Goal: Find specific page/section: Find specific page/section

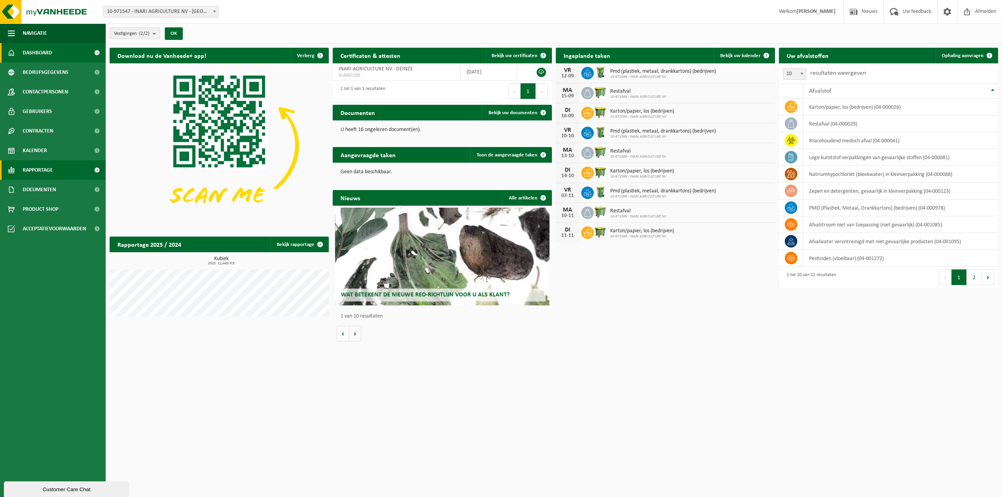
click at [57, 169] on link "Rapportage" at bounding box center [53, 170] width 106 height 20
click at [51, 173] on span "Rapportage" at bounding box center [38, 170] width 30 height 20
click at [49, 174] on span "Rapportage" at bounding box center [38, 170] width 30 height 20
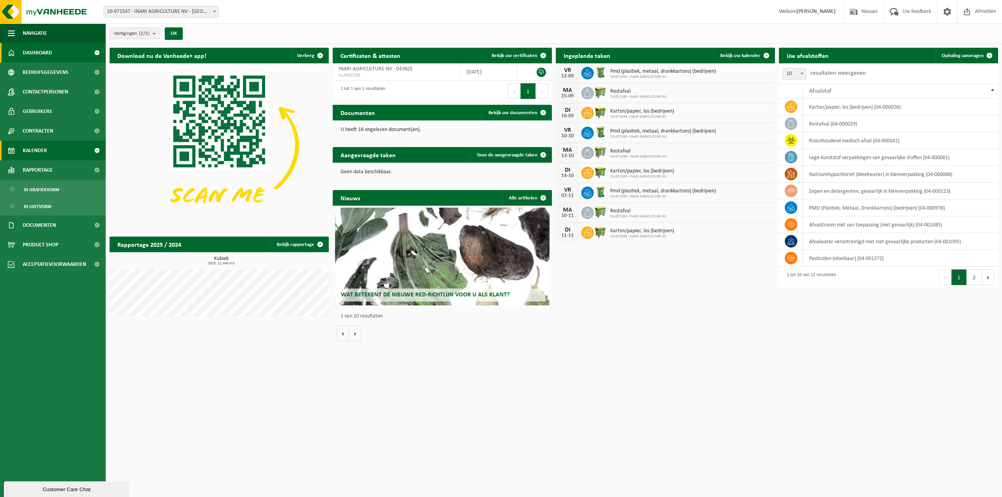
click at [51, 158] on link "Kalender" at bounding box center [53, 151] width 106 height 20
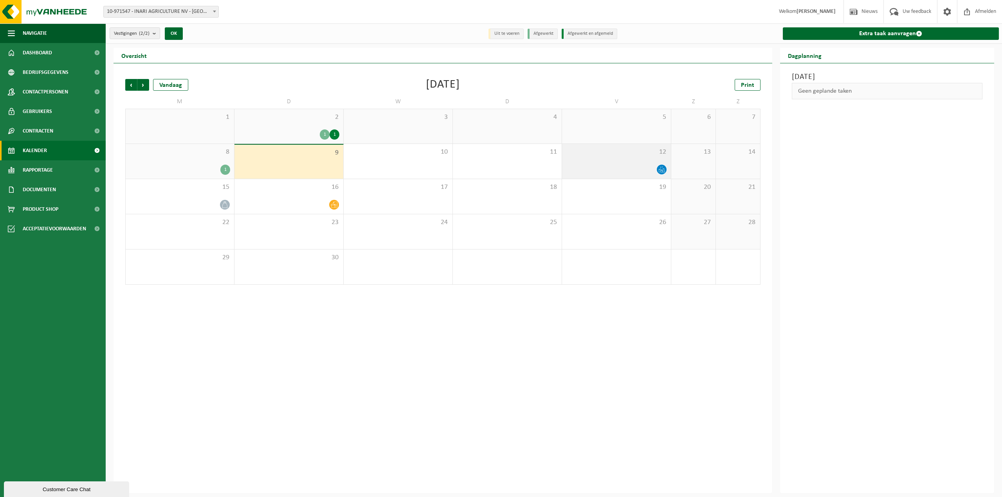
click at [637, 162] on div "12" at bounding box center [616, 161] width 109 height 35
